Goal: Task Accomplishment & Management: Complete application form

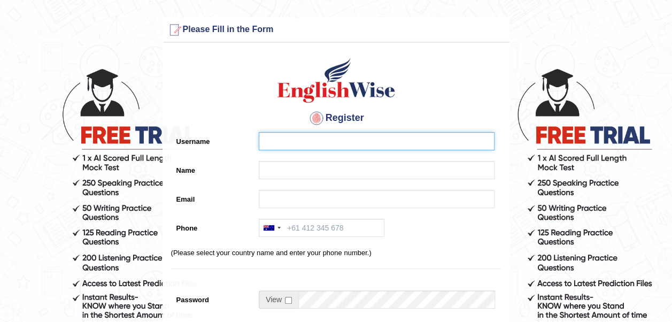
drag, startPoint x: 0, startPoint y: 0, endPoint x: 329, endPoint y: 141, distance: 358.2
click at [329, 141] on input "Username" at bounding box center [377, 141] width 236 height 18
drag, startPoint x: 326, startPoint y: 141, endPoint x: 250, endPoint y: 147, distance: 76.1
click at [250, 147] on div "Username [GEOGRAPHIC_DATA]" at bounding box center [336, 144] width 330 height 24
type input "sushankhatri"
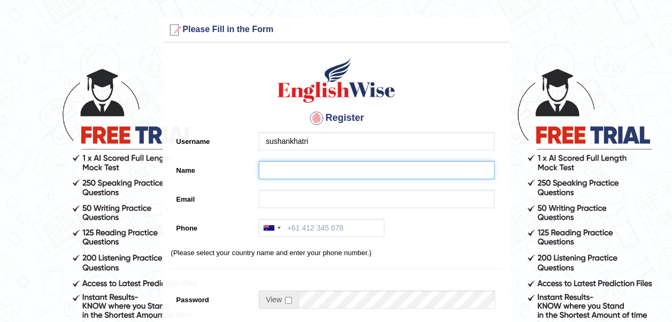
click at [289, 169] on input "Name" at bounding box center [377, 170] width 236 height 18
paste input "sushankhatri"
type input "sushankhatri"
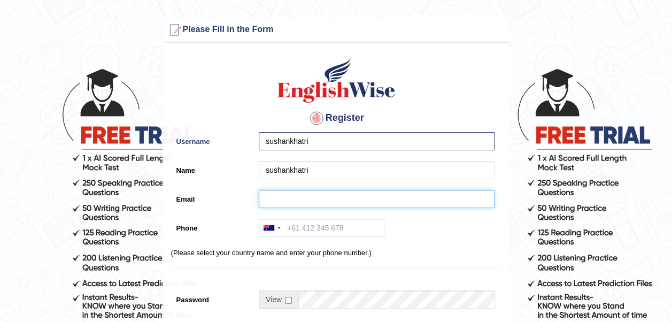
click at [288, 197] on input "Email" at bounding box center [377, 199] width 236 height 18
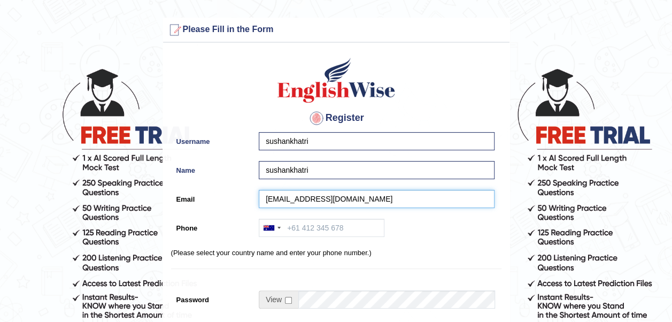
type input "[EMAIL_ADDRESS][DOMAIN_NAME]"
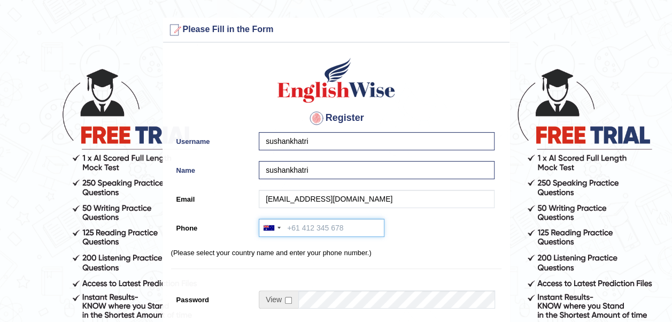
click at [292, 227] on input "Phone" at bounding box center [322, 228] width 126 height 18
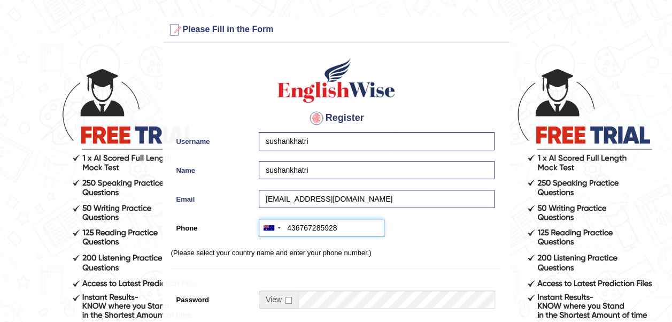
type input "436767285928"
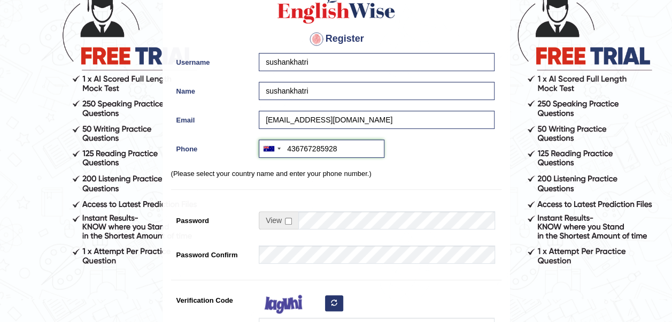
scroll to position [83, 0]
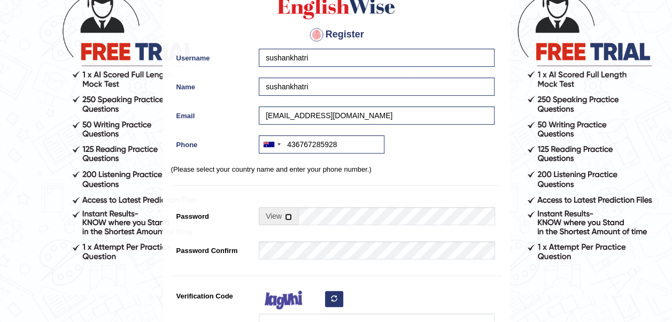
click at [285, 219] on input "checkbox" at bounding box center [288, 216] width 7 height 7
checkbox input "true"
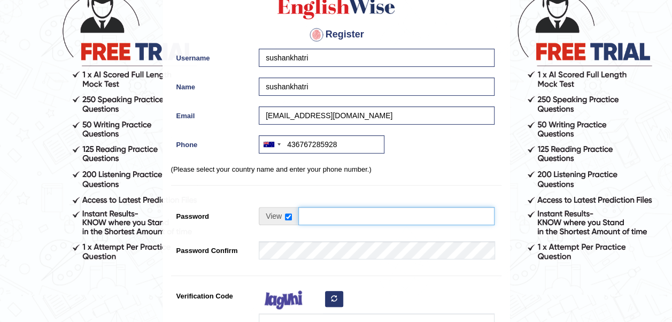
click at [313, 217] on input "Password" at bounding box center [396, 216] width 196 height 18
type input "a"
drag, startPoint x: 353, startPoint y: 218, endPoint x: 285, endPoint y: 223, distance: 67.6
click at [285, 223] on div "sushan25" at bounding box center [377, 216] width 236 height 18
type input "sushan25"
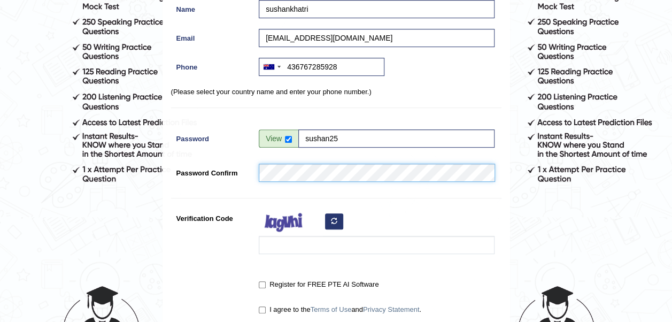
scroll to position [179, 0]
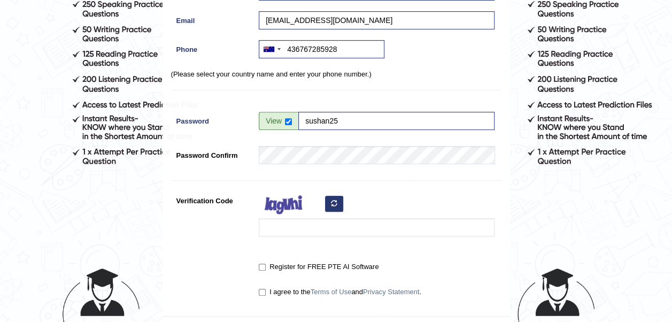
click at [330, 207] on button "button" at bounding box center [334, 204] width 18 height 16
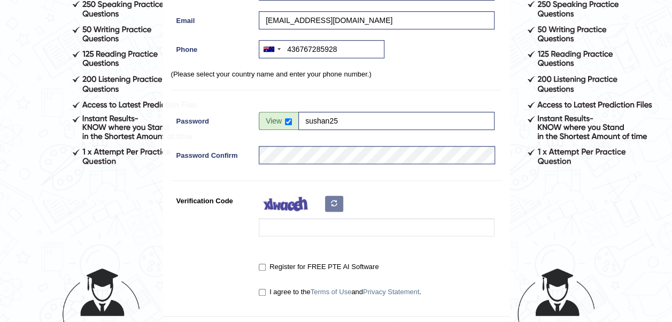
click at [333, 197] on div at bounding box center [373, 216] width 241 height 50
click at [333, 197] on button "button" at bounding box center [334, 204] width 18 height 16
click at [333, 197] on div at bounding box center [373, 216] width 241 height 50
click at [338, 199] on div at bounding box center [373, 216] width 241 height 50
click at [338, 199] on button "button" at bounding box center [334, 204] width 18 height 16
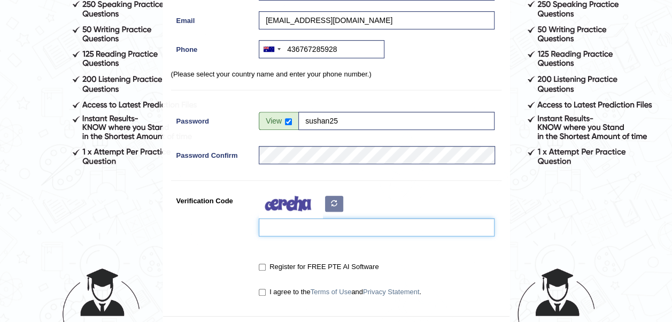
click at [323, 224] on input "Verification Code" at bounding box center [377, 227] width 236 height 18
type input "tamijk"
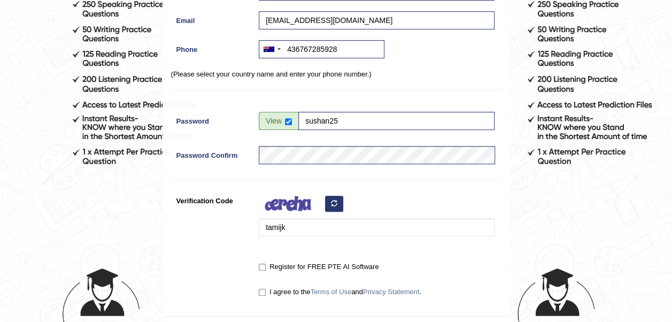
click at [265, 264] on label "Register for FREE PTE AI Software" at bounding box center [319, 266] width 120 height 11
click at [265, 264] on input "Register for FREE PTE AI Software" at bounding box center [262, 266] width 7 height 7
checkbox input "true"
click at [262, 289] on input "I agree to the Terms of Use and Privacy Statement ." at bounding box center [262, 292] width 7 height 7
checkbox input "true"
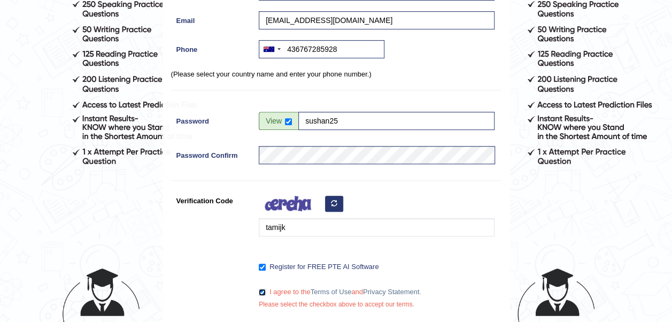
scroll to position [315, 0]
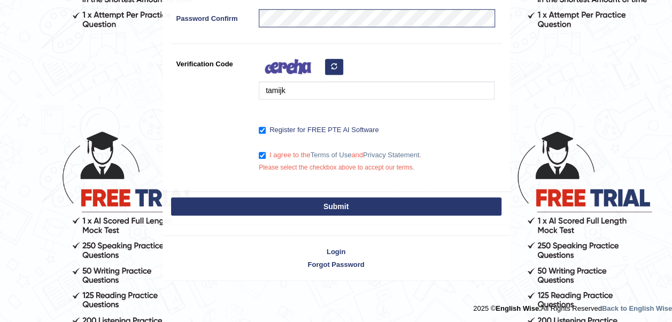
click at [312, 211] on button "Submit" at bounding box center [336, 206] width 330 height 18
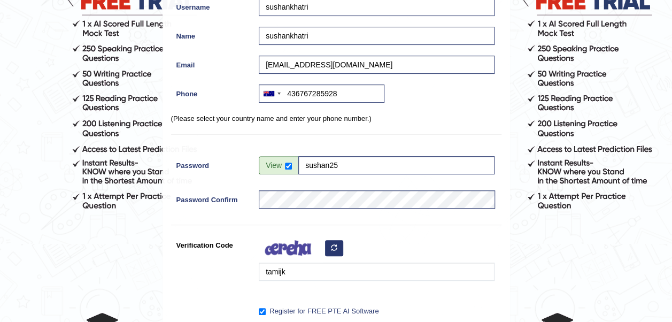
scroll to position [116, 0]
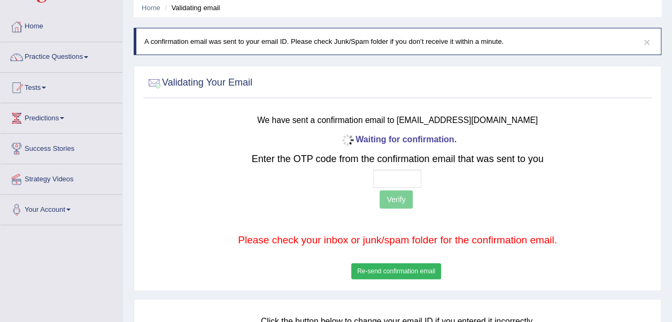
scroll to position [43, 0]
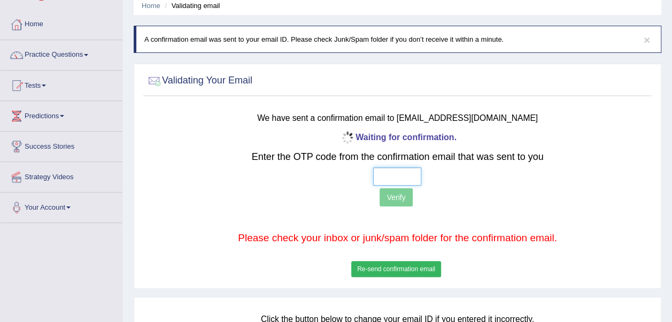
click at [385, 182] on input "text" at bounding box center [397, 176] width 48 height 18
click at [386, 176] on input "text" at bounding box center [397, 176] width 48 height 18
click at [571, 111] on h3 "We have sent a confirmation email to sushankhatril23@gmail.com" at bounding box center [397, 117] width 417 height 14
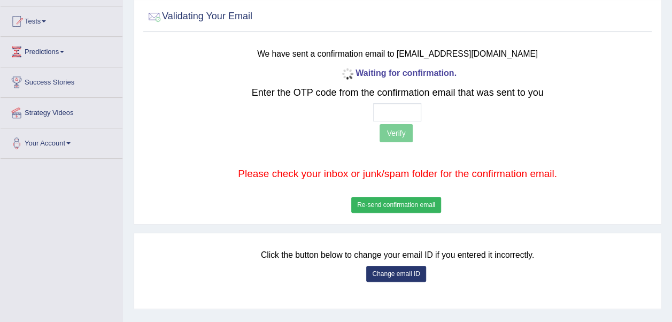
scroll to position [109, 0]
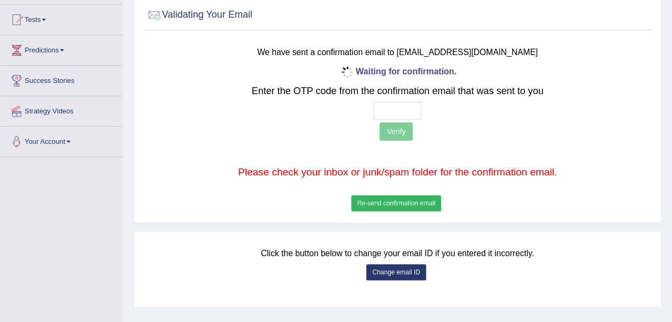
click at [407, 270] on button "Change email ID" at bounding box center [395, 272] width 59 height 16
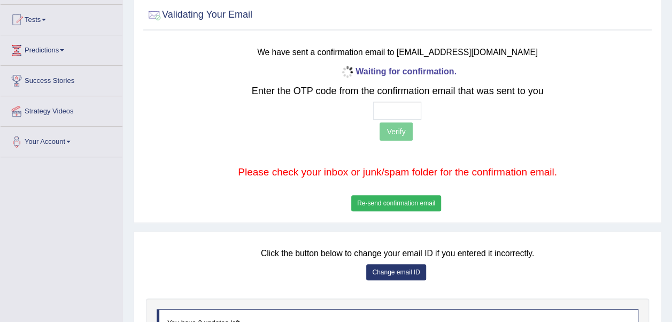
scroll to position [239, 0]
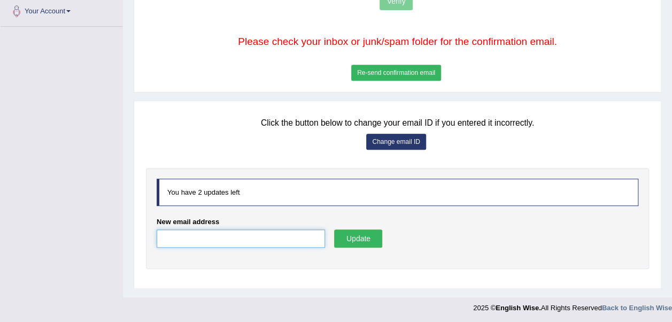
click at [274, 242] on input "New email address" at bounding box center [241, 238] width 168 height 18
type input "[EMAIL_ADDRESS][DOMAIN_NAME]"
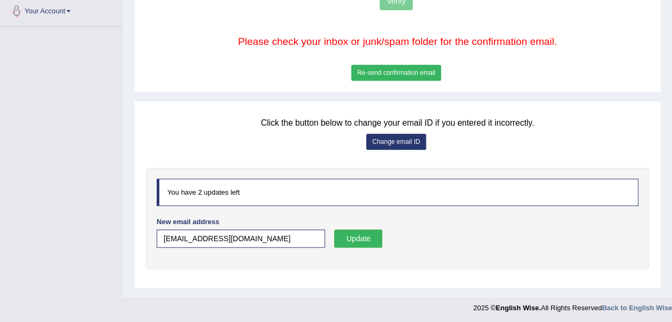
click at [371, 231] on button "Update" at bounding box center [358, 238] width 48 height 18
